Goal: Check status: Check status

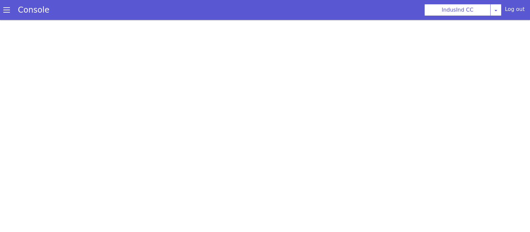
scroll to position [2, 0]
select select "HANGUP"
select select "te"
select select "customParameter"
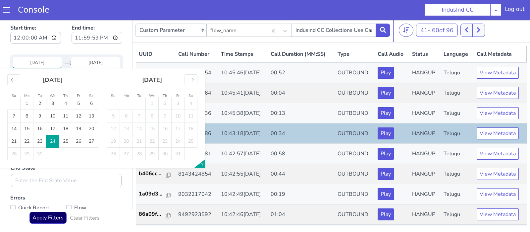
scroll to position [240, 0]
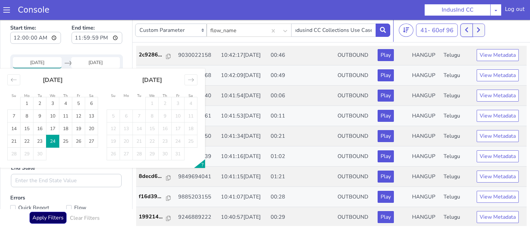
click at [466, 29] on button at bounding box center [466, 30] width 12 height 13
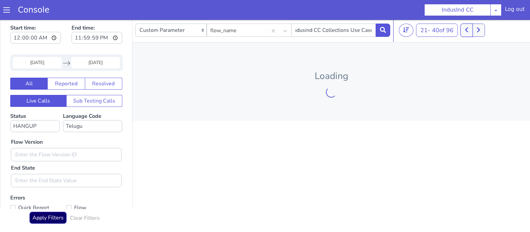
click at [466, 29] on button at bounding box center [466, 30] width 12 height 13
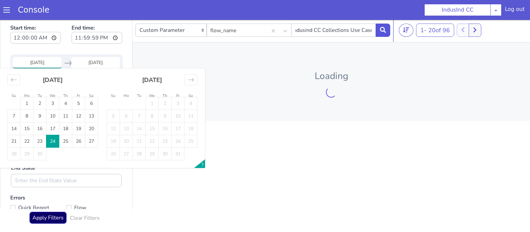
click at [53, 66] on input "24 Sep 2025" at bounding box center [37, 62] width 49 height 11
click at [41, 138] on td "23" at bounding box center [39, 141] width 13 height 13
type input "23 Sep 2025"
click at [41, 138] on td "23" at bounding box center [39, 141] width 13 height 13
type input "23 Sep 2025"
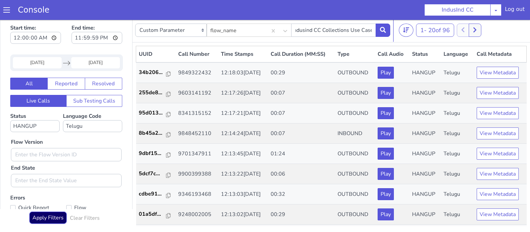
click at [58, 216] on button "Apply Filters" at bounding box center [47, 217] width 37 height 12
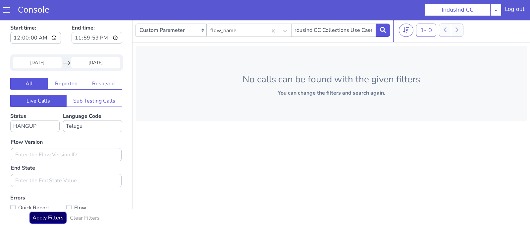
click at [58, 216] on button "Apply Filters" at bounding box center [47, 217] width 37 height 12
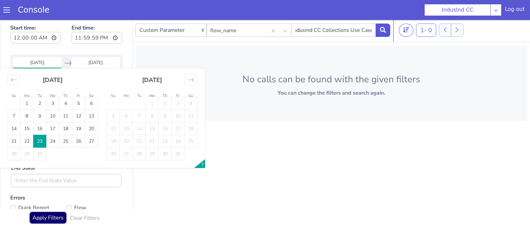
click at [45, 57] on input "23 Sep 2025" at bounding box center [37, 62] width 49 height 11
click at [40, 144] on td "23" at bounding box center [39, 141] width 13 height 13
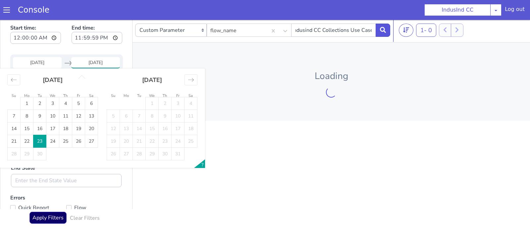
click at [40, 144] on td "23" at bounding box center [39, 141] width 13 height 13
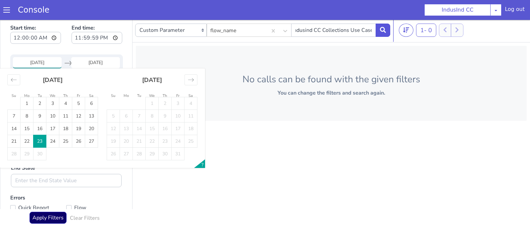
click at [42, 64] on input "23 Sep 2025" at bounding box center [37, 62] width 49 height 11
click at [63, 140] on td "25" at bounding box center [65, 141] width 13 height 13
type input "25 Sep 2025"
click at [63, 140] on td "25" at bounding box center [65, 141] width 13 height 13
type input "25 Sep 2025"
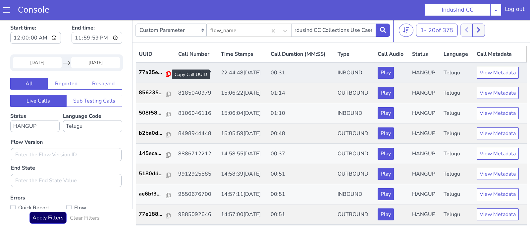
click at [166, 72] on icon at bounding box center [168, 73] width 5 height 5
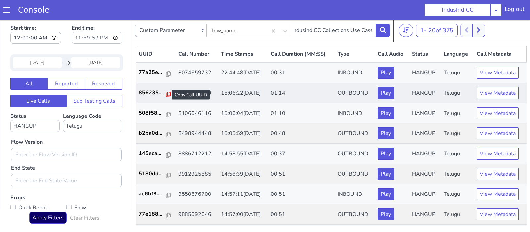
click at [166, 92] on icon at bounding box center [168, 93] width 5 height 5
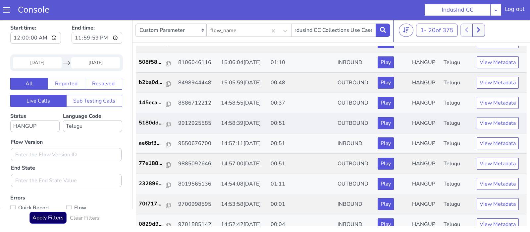
scroll to position [52, 0]
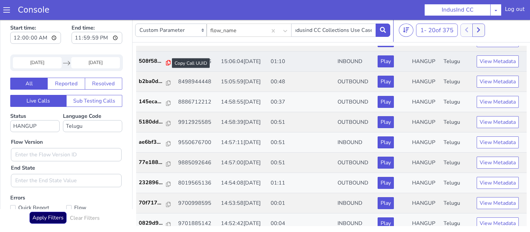
click at [166, 61] on icon at bounding box center [168, 62] width 5 height 5
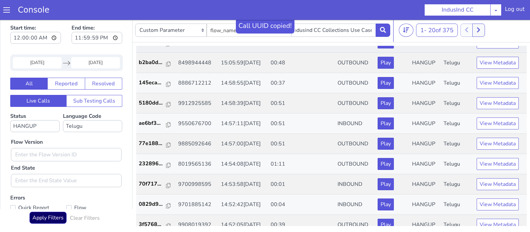
scroll to position [72, 0]
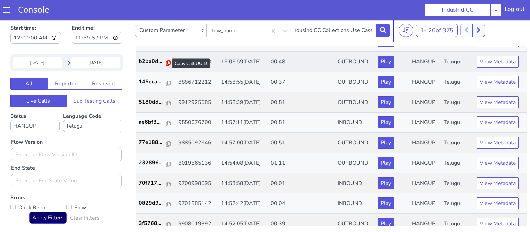
click at [166, 64] on icon at bounding box center [168, 62] width 5 height 5
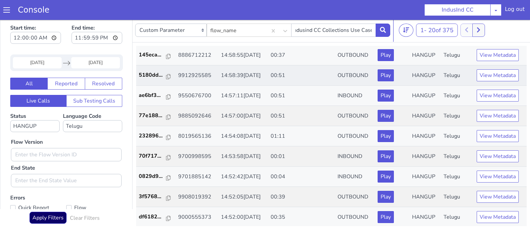
scroll to position [96, 0]
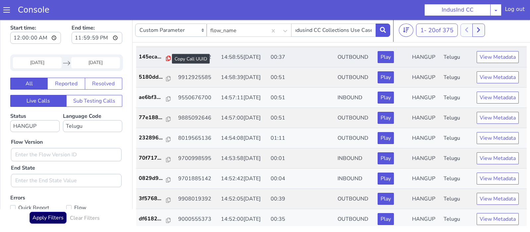
click at [166, 56] on icon at bounding box center [168, 58] width 5 height 5
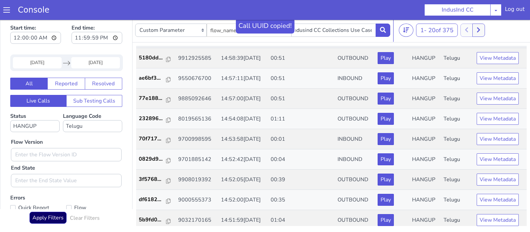
scroll to position [115, 0]
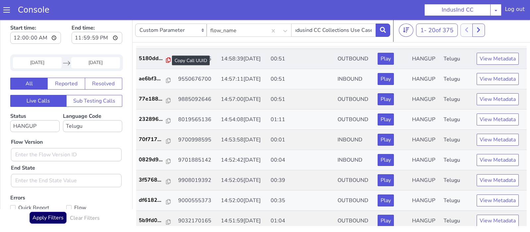
click at [166, 60] on icon at bounding box center [168, 59] width 5 height 5
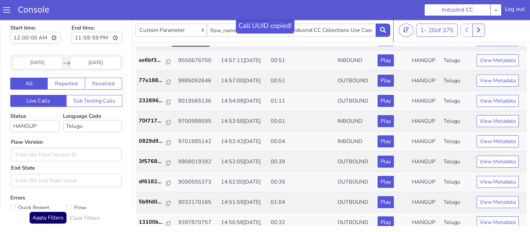
scroll to position [136, 0]
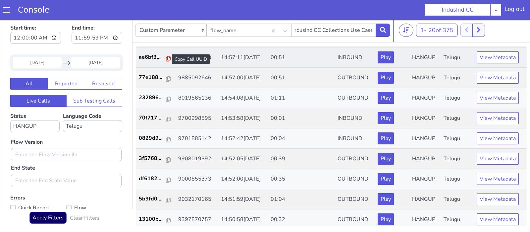
click at [166, 57] on icon at bounding box center [168, 58] width 5 height 5
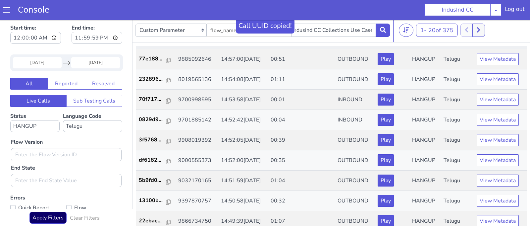
scroll to position [156, 0]
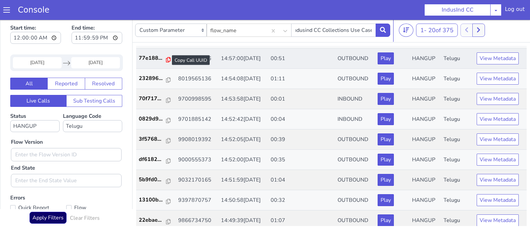
click at [166, 58] on icon at bounding box center [168, 59] width 5 height 5
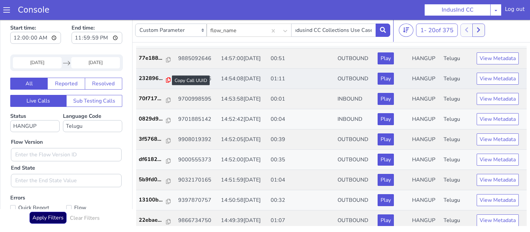
click at [166, 80] on icon at bounding box center [168, 79] width 5 height 5
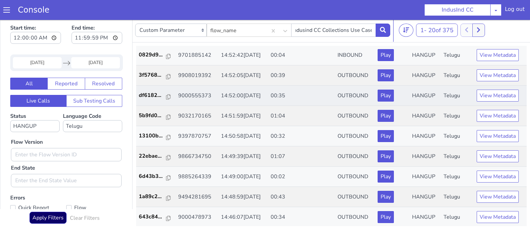
scroll to position [221, 0]
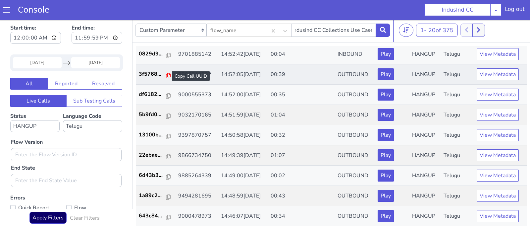
click at [166, 73] on icon at bounding box center [168, 75] width 5 height 5
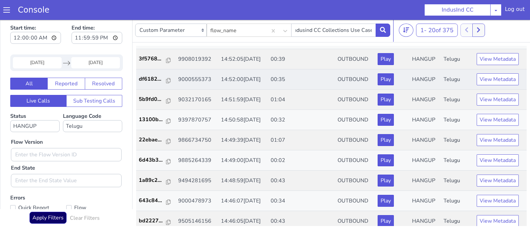
scroll to position [240, 0]
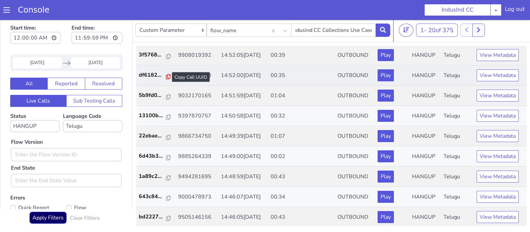
click at [166, 74] on icon at bounding box center [168, 76] width 5 height 5
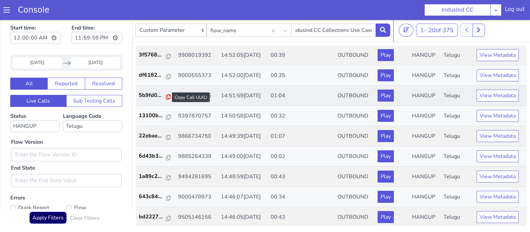
click at [166, 96] on icon at bounding box center [168, 96] width 5 height 5
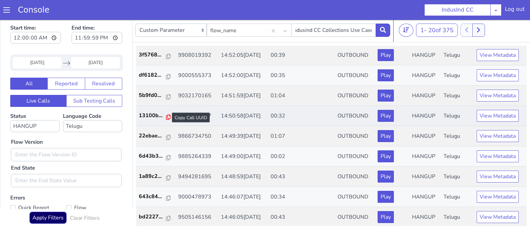
click at [167, 116] on icon at bounding box center [168, 116] width 5 height 5
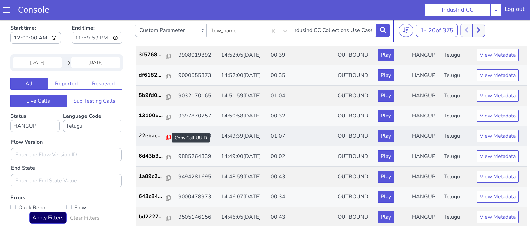
click at [166, 137] on icon at bounding box center [168, 137] width 5 height 5
click at [168, 176] on link "1a89c2..." at bounding box center [156, 176] width 34 height 8
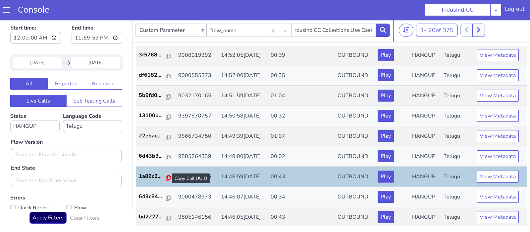
click at [166, 175] on icon at bounding box center [168, 177] width 5 height 5
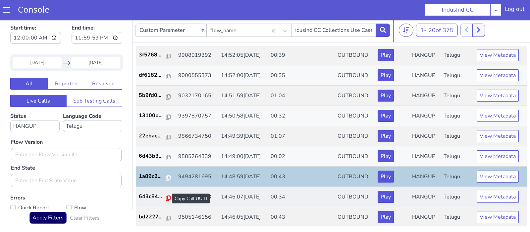
click at [166, 196] on icon at bounding box center [168, 197] width 5 height 5
click at [166, 195] on icon at bounding box center [168, 197] width 5 height 5
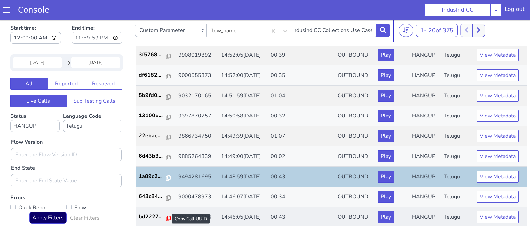
click at [166, 215] on icon at bounding box center [168, 217] width 5 height 5
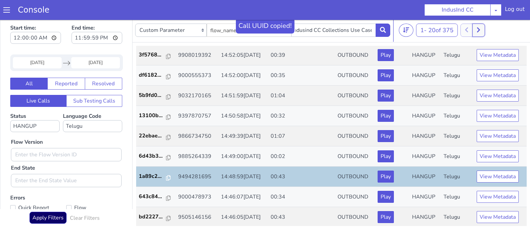
click at [482, 33] on button at bounding box center [478, 30] width 12 height 13
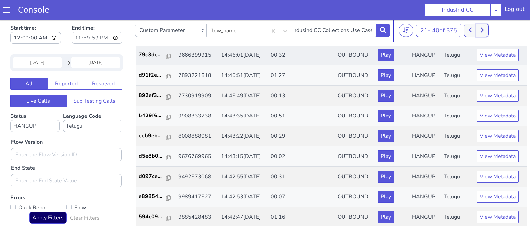
scroll to position [38, 0]
click at [166, 55] on icon at bounding box center [168, 55] width 5 height 5
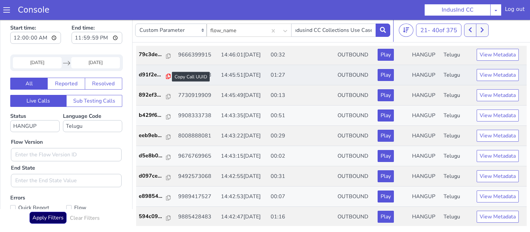
click at [166, 75] on icon at bounding box center [168, 76] width 5 height 5
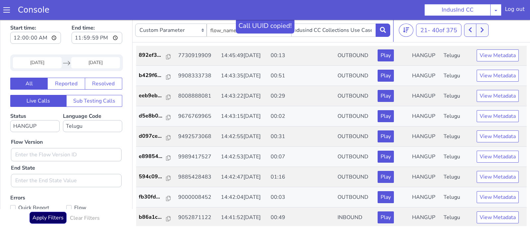
scroll to position [80, 0]
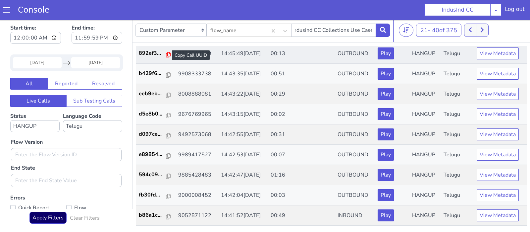
click at [166, 54] on icon at bounding box center [168, 54] width 5 height 5
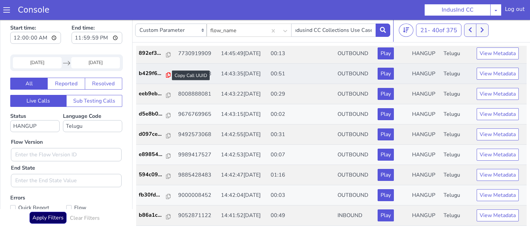
click at [168, 74] on icon at bounding box center [168, 74] width 5 height 5
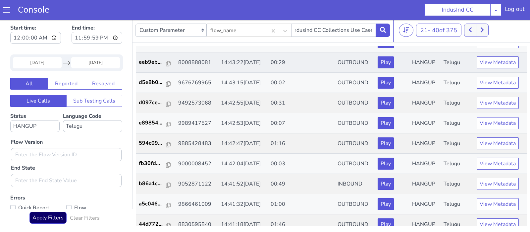
scroll to position [115, 0]
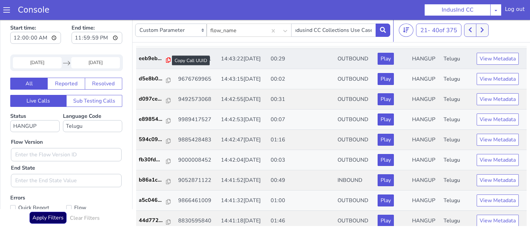
click at [166, 59] on icon at bounding box center [168, 59] width 5 height 5
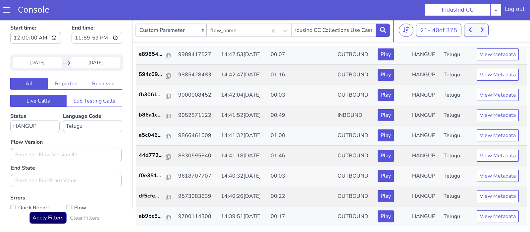
scroll to position [183, 0]
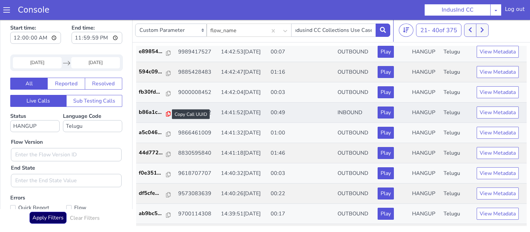
click at [167, 113] on icon at bounding box center [168, 113] width 5 height 5
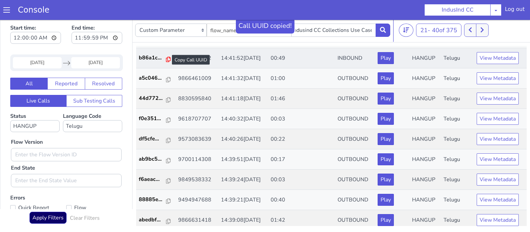
scroll to position [240, 0]
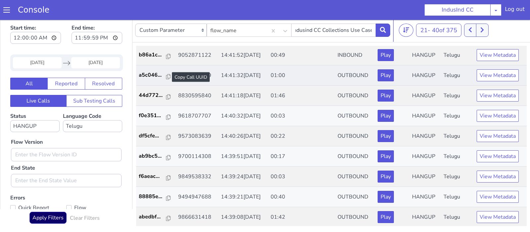
click at [167, 73] on div at bounding box center [168, 77] width 5 height 8
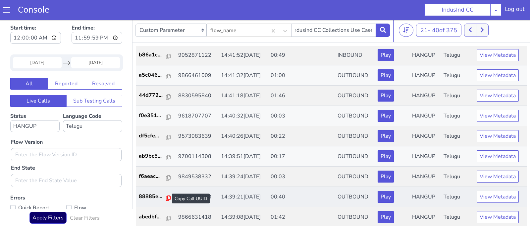
click at [166, 196] on icon at bounding box center [168, 197] width 5 height 5
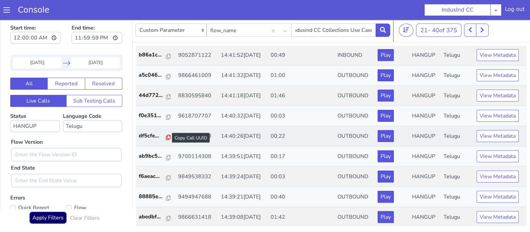
click at [166, 137] on icon at bounding box center [168, 137] width 5 height 5
